Goal: Register for event/course

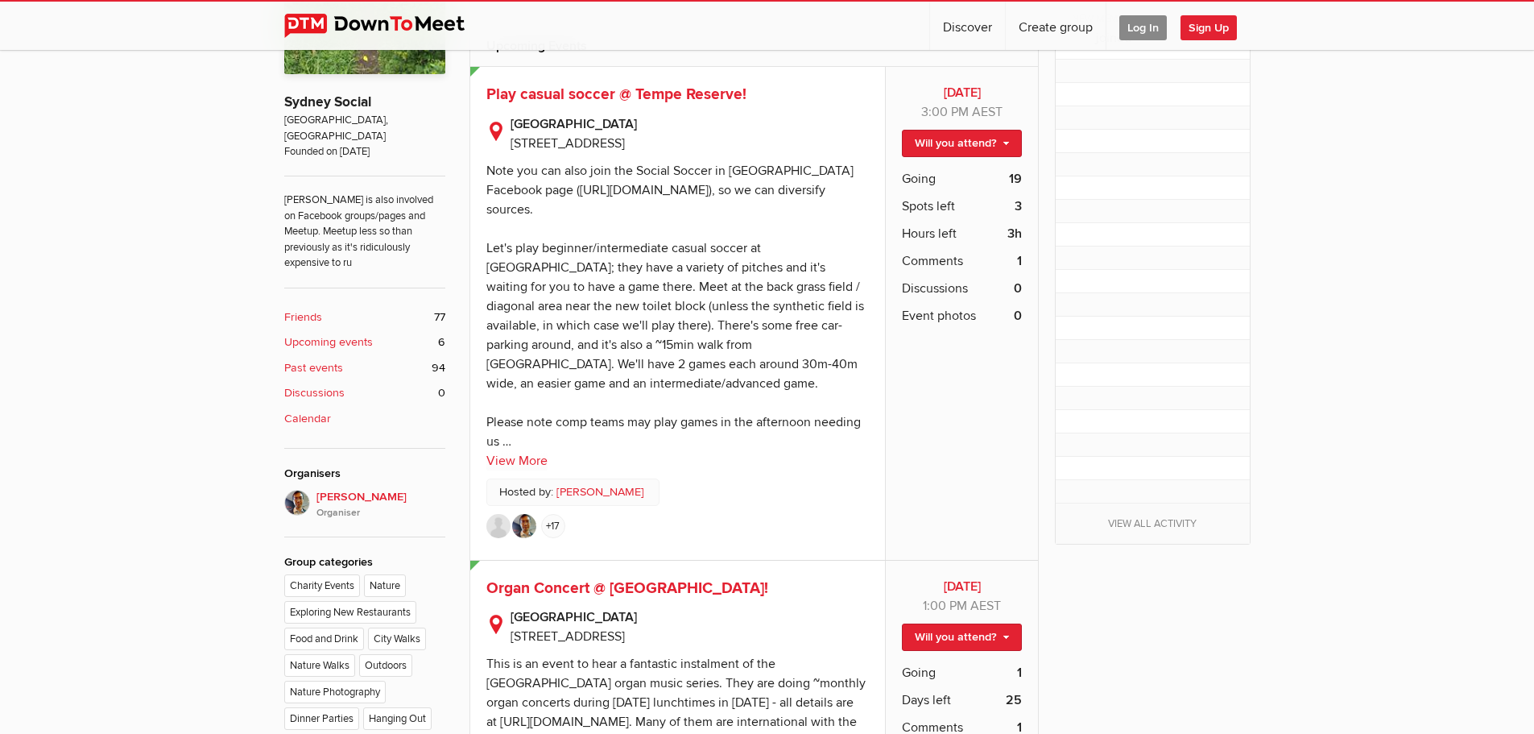
scroll to position [725, 0]
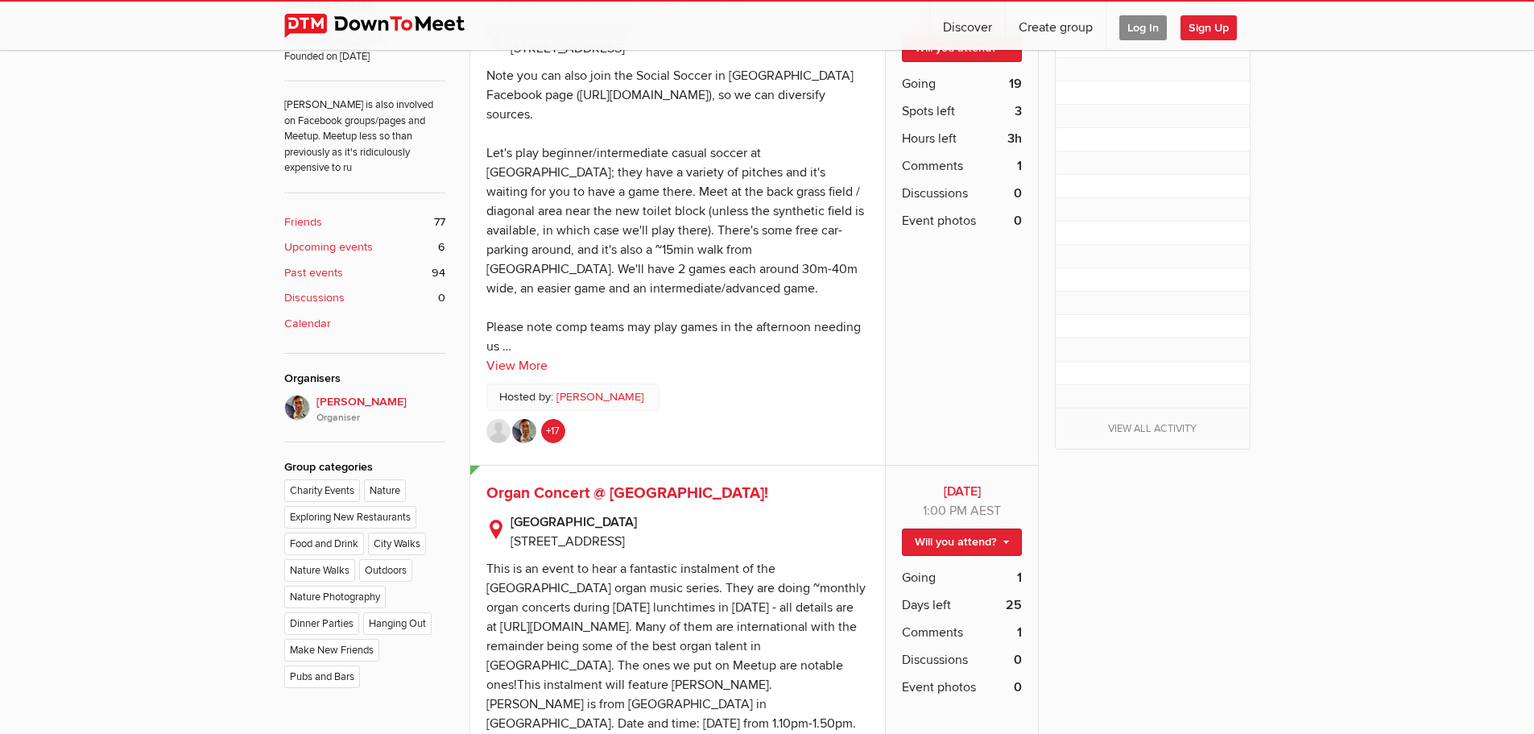
click at [548, 429] on link "+17" at bounding box center [553, 431] width 24 height 24
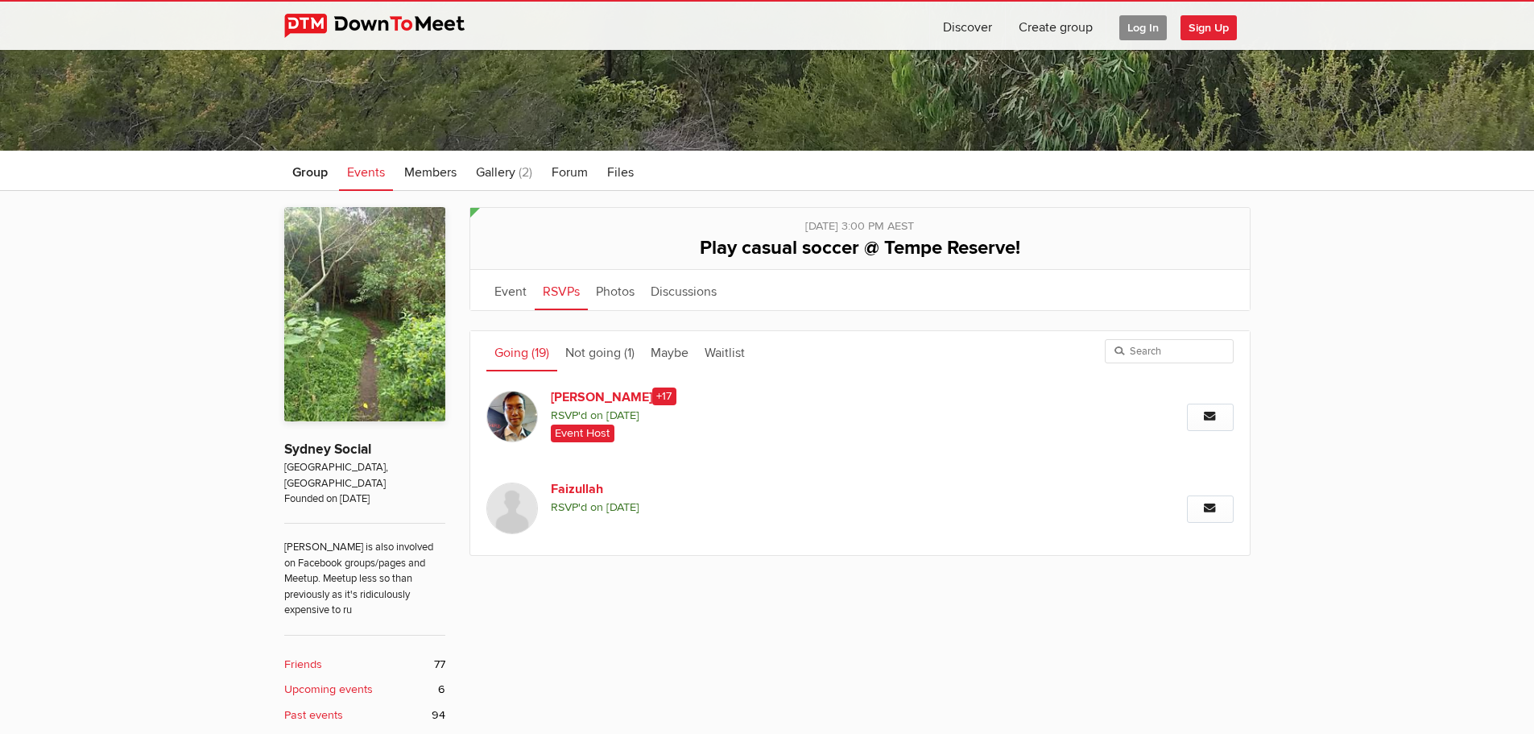
scroll to position [242, 0]
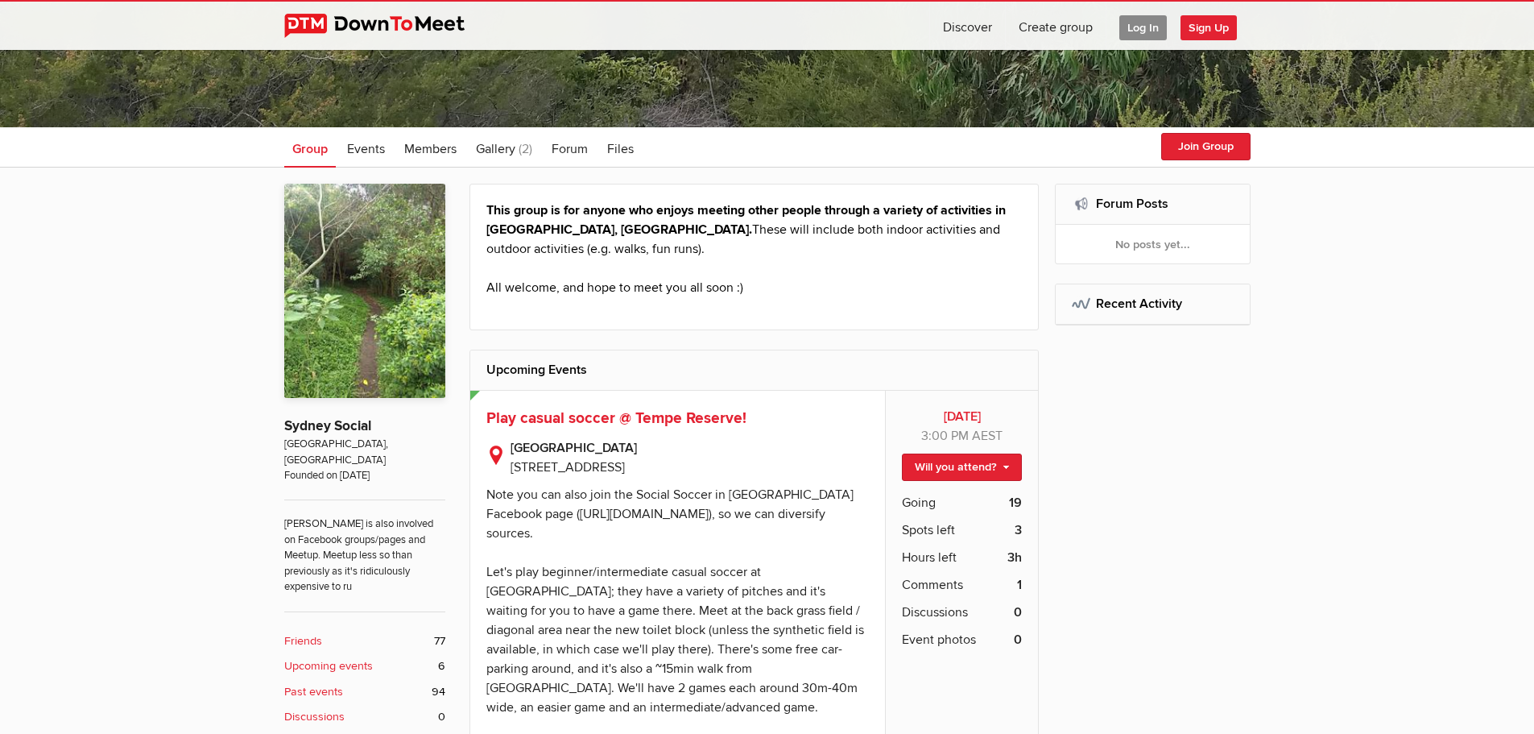
scroll to position [564, 0]
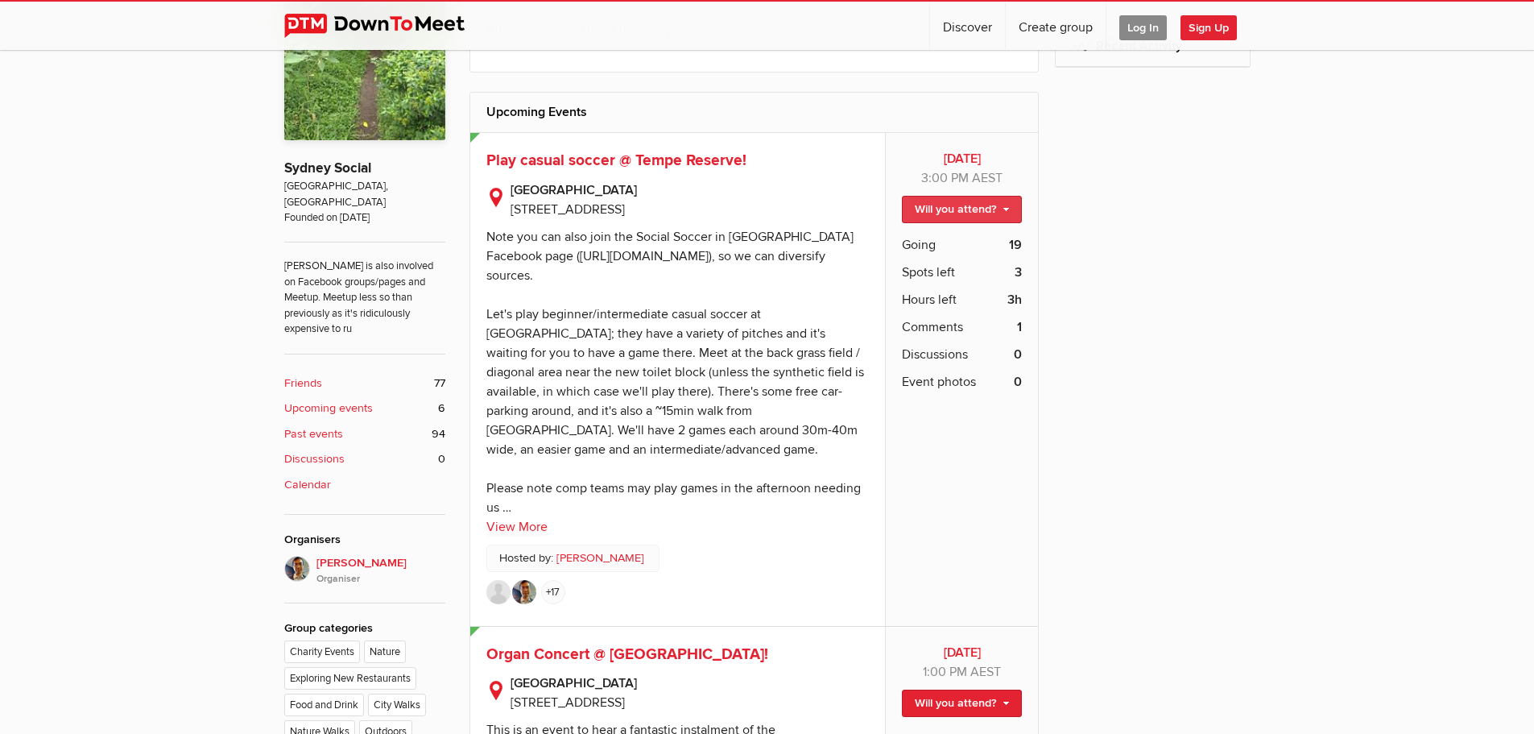
click at [970, 209] on link "Will you attend?" at bounding box center [962, 209] width 120 height 27
click at [963, 244] on link "I'm going" at bounding box center [948, 244] width 145 height 24
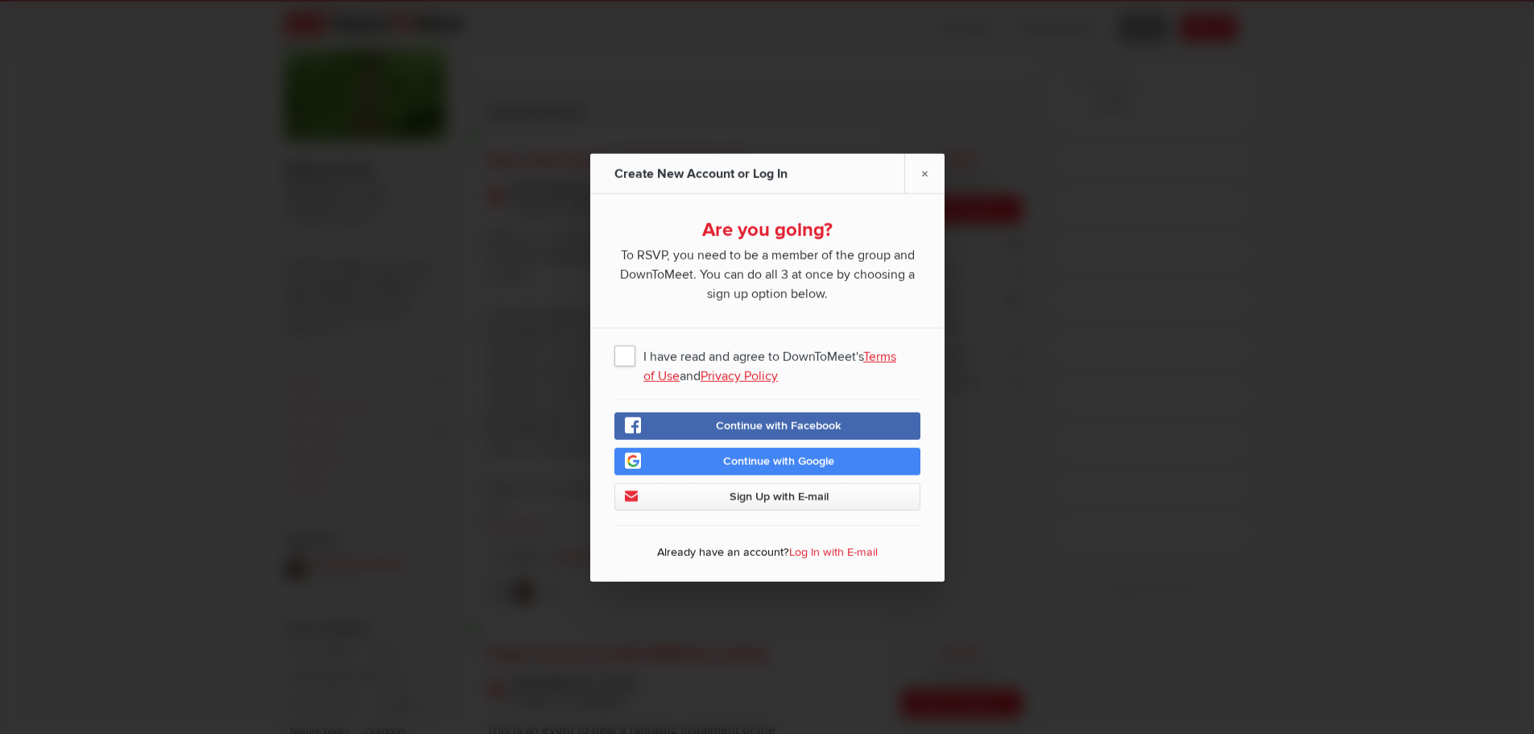
click at [813, 424] on span "Continue with Facebook" at bounding box center [779, 425] width 126 height 14
